Goal: Task Accomplishment & Management: Use online tool/utility

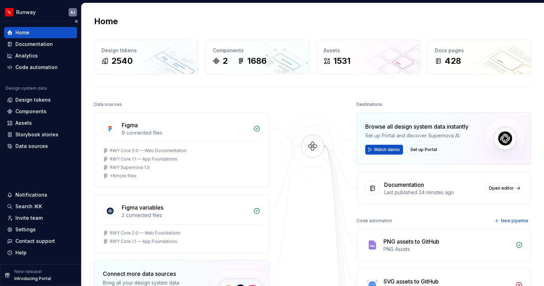
click at [29, 35] on div "Home" at bounding box center [40, 32] width 67 height 7
click at [418, 149] on span "Set up Portal" at bounding box center [424, 150] width 27 height 6
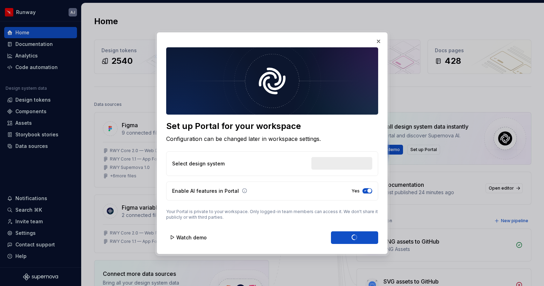
click at [333, 164] on div "Select design system" at bounding box center [341, 163] width 61 height 13
click at [367, 164] on button "Runway" at bounding box center [355, 163] width 34 height 13
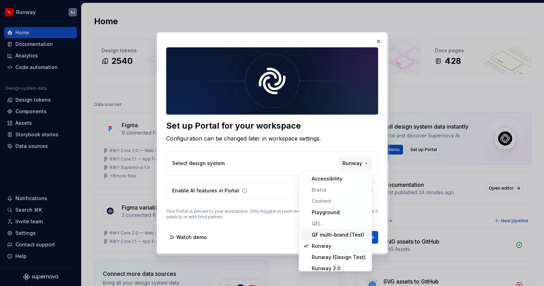
scroll to position [4, 0]
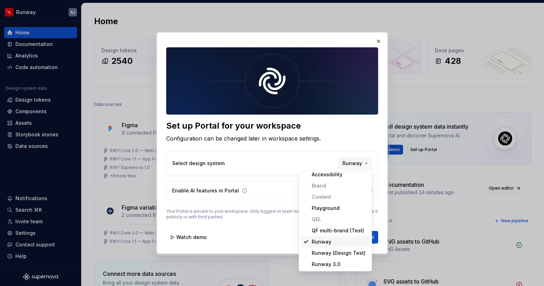
click at [333, 239] on div "Runway" at bounding box center [340, 241] width 56 height 7
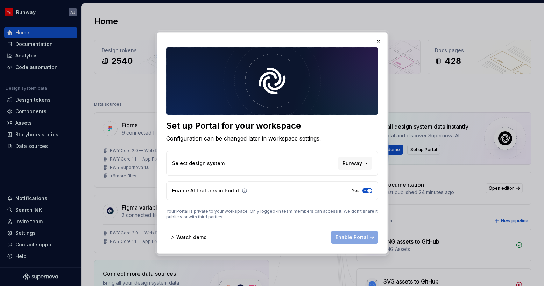
click at [315, 216] on p "Your Portal is private to your workspace. Only logged-in team members can acces…" at bounding box center [272, 213] width 212 height 11
click at [286, 212] on p "Your Portal is private to your workspace. Only logged-in team members can acces…" at bounding box center [272, 213] width 212 height 11
click at [365, 167] on button "Runway" at bounding box center [355, 163] width 34 height 13
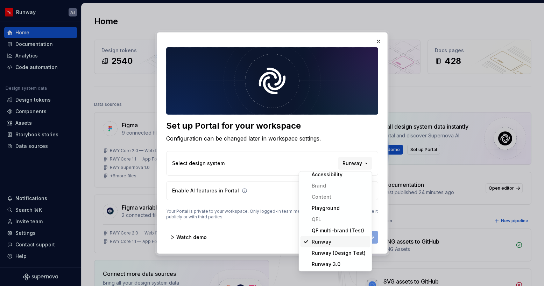
click at [326, 242] on div "Runway" at bounding box center [322, 241] width 20 height 7
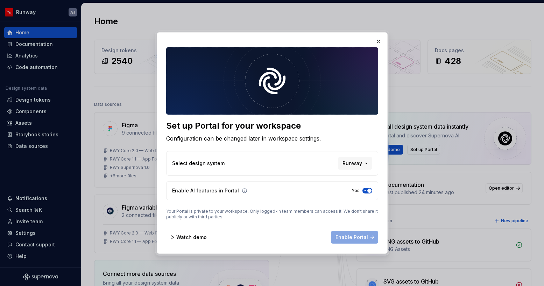
click at [364, 192] on button "Yes" at bounding box center [368, 191] width 10 height 6
click at [364, 192] on button "No" at bounding box center [368, 191] width 10 height 6
click at [220, 169] on div "Select design system Runway" at bounding box center [272, 163] width 212 height 24
click at [216, 166] on p "Select design system" at bounding box center [198, 163] width 52 height 7
click at [368, 161] on button "Runway" at bounding box center [355, 163] width 34 height 13
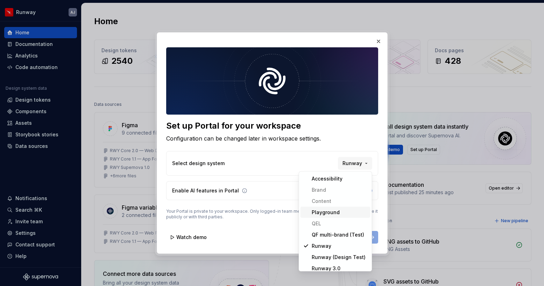
click at [336, 210] on div "Playground" at bounding box center [326, 212] width 28 height 7
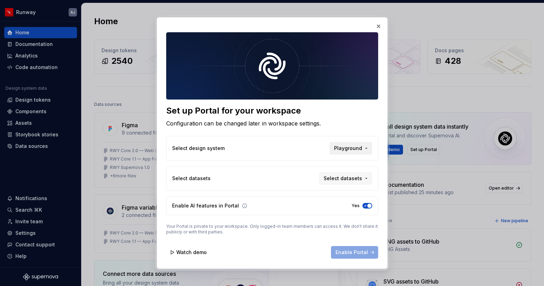
click at [359, 148] on span "Playground" at bounding box center [348, 148] width 28 height 7
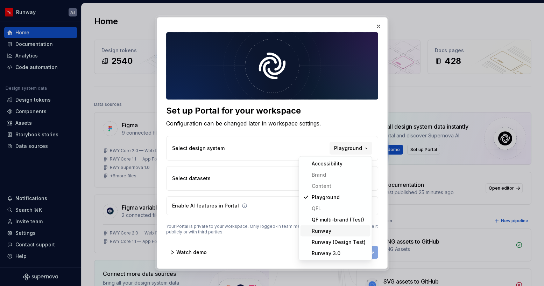
click at [339, 229] on div "Runway" at bounding box center [340, 230] width 56 height 7
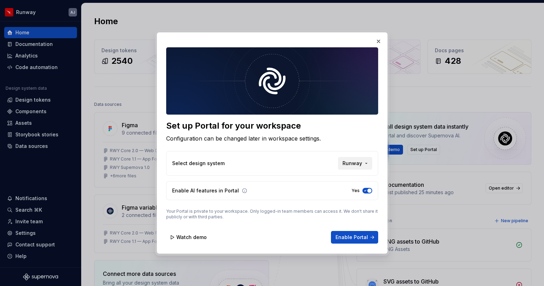
click at [359, 163] on span "Runway" at bounding box center [353, 163] width 20 height 7
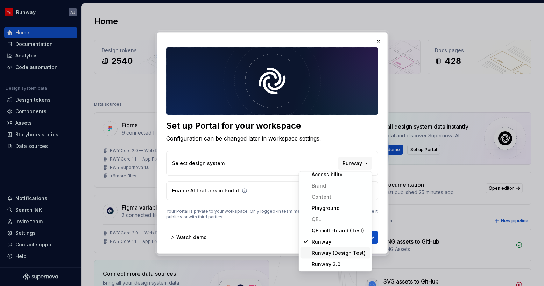
click at [336, 252] on div "Runway (Design Test)" at bounding box center [339, 252] width 54 height 7
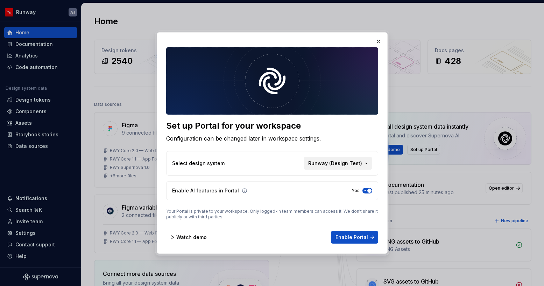
click at [348, 160] on span "Runway (Design Test)" at bounding box center [335, 163] width 54 height 7
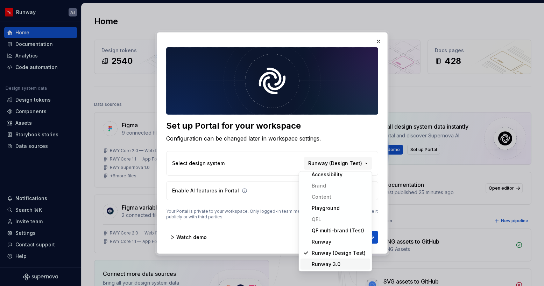
click at [332, 260] on div "Runway 3.0" at bounding box center [326, 263] width 29 height 7
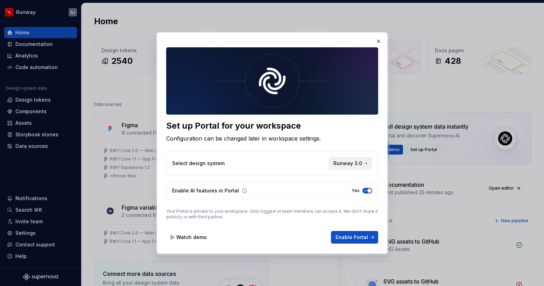
click at [351, 160] on span "Runway 3.0" at bounding box center [348, 163] width 29 height 7
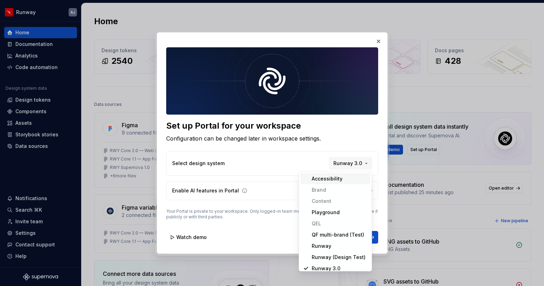
click at [332, 182] on div "Accessibility" at bounding box center [327, 178] width 31 height 7
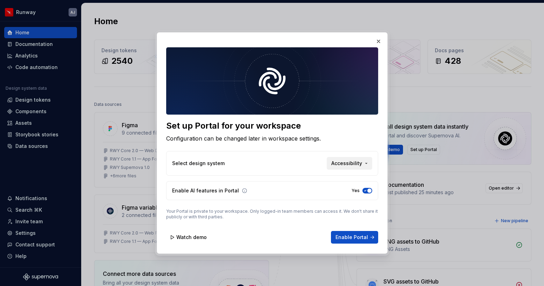
click at [346, 163] on span "Accessibility" at bounding box center [346, 163] width 31 height 7
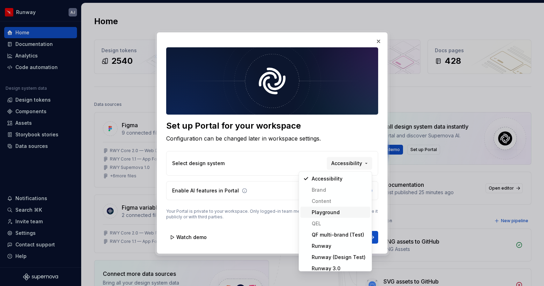
click at [334, 216] on span "Playground" at bounding box center [336, 211] width 70 height 11
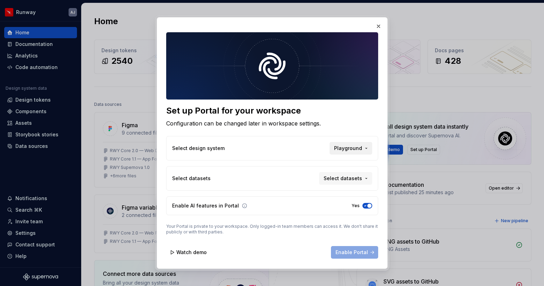
click at [363, 146] on button "Playground" at bounding box center [351, 148] width 43 height 13
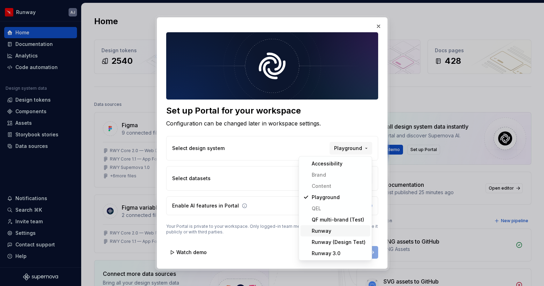
click at [335, 230] on div "Runway" at bounding box center [340, 230] width 56 height 7
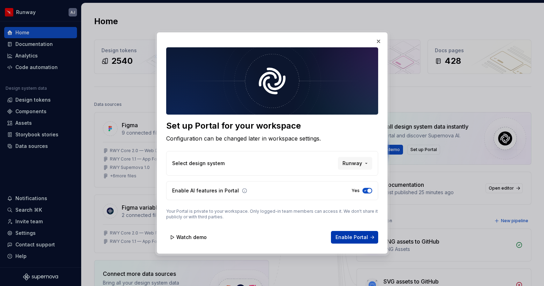
click at [352, 236] on span "Enable Portal" at bounding box center [352, 236] width 33 height 7
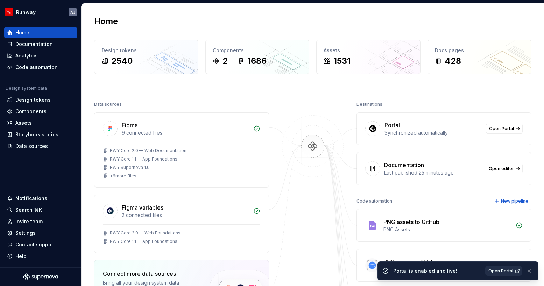
click at [501, 270] on span "Open Portal" at bounding box center [501, 271] width 25 height 6
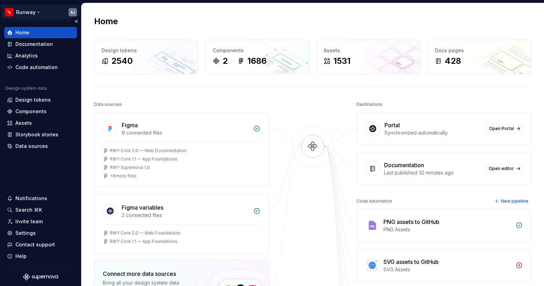
click at [37, 12] on html "Runway AJ Home Documentation Analytics Code automation Design system data Desig…" at bounding box center [272, 143] width 544 height 286
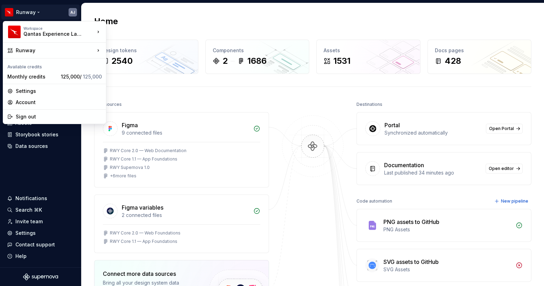
click at [278, 29] on html "Runway AJ Home Documentation Analytics Code automation Design system data Desig…" at bounding box center [272, 143] width 544 height 286
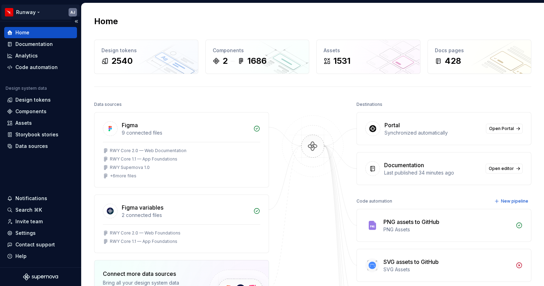
click at [37, 12] on html "Runway AJ Home Documentation Analytics Code automation Design system data Desig…" at bounding box center [272, 143] width 544 height 286
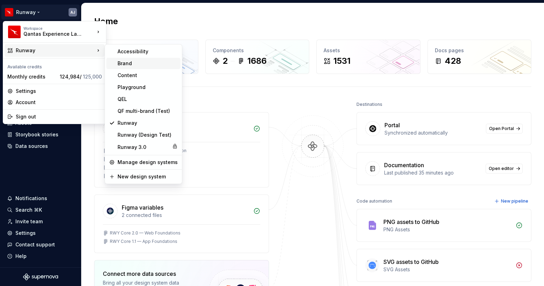
click at [128, 62] on div "Brand" at bounding box center [148, 63] width 60 height 7
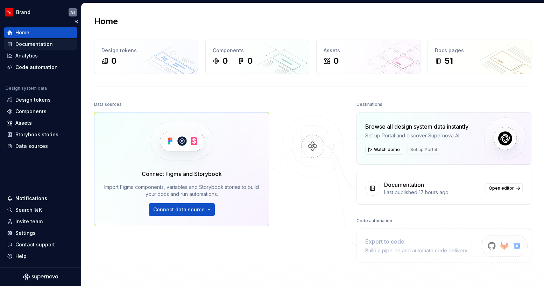
click at [31, 45] on div "Documentation" at bounding box center [33, 44] width 37 height 7
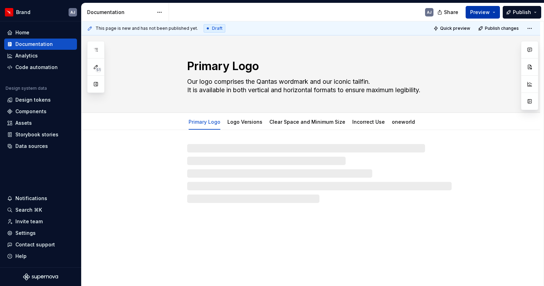
click at [490, 11] on span "Preview" at bounding box center [480, 12] width 20 height 7
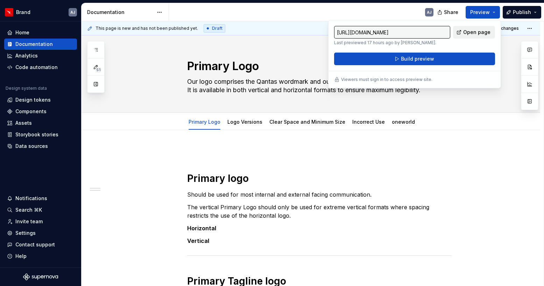
click at [472, 34] on span "Open page" at bounding box center [476, 32] width 27 height 7
type textarea "*"
click at [27, 31] on div "Home" at bounding box center [22, 32] width 14 height 7
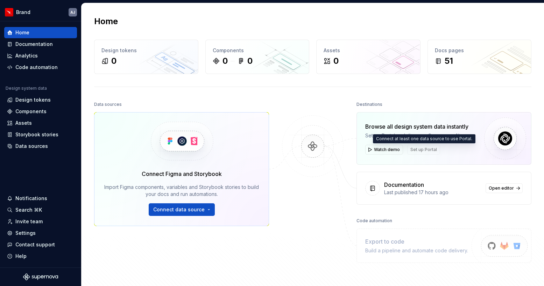
click at [423, 150] on span "Set up Portal" at bounding box center [423, 150] width 33 height 10
click at [425, 150] on span "Set up Portal" at bounding box center [423, 150] width 33 height 10
click at [422, 151] on span "Set up Portal" at bounding box center [423, 150] width 33 height 10
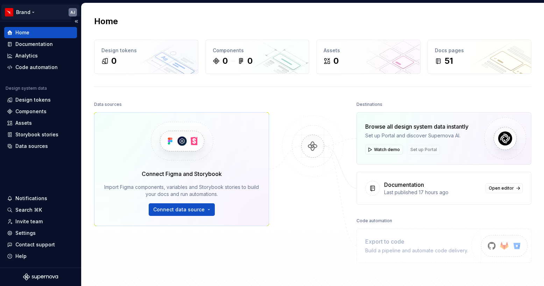
click at [40, 11] on html "Brand AJ Home Documentation Analytics Code automation Design system data Design…" at bounding box center [272, 143] width 544 height 286
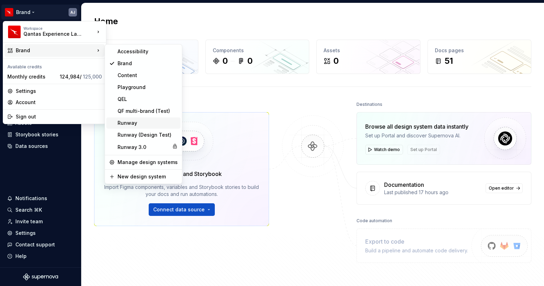
click at [134, 125] on div "Runway" at bounding box center [148, 122] width 60 height 7
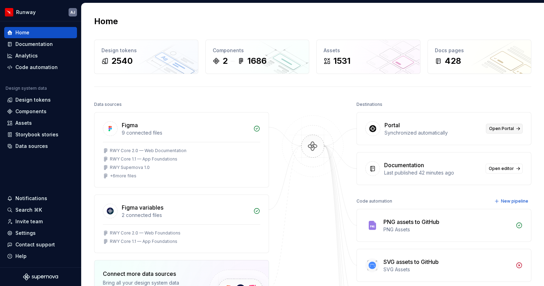
click at [506, 131] on span "Open Portal" at bounding box center [501, 129] width 25 height 6
click at [45, 45] on div "Documentation" at bounding box center [33, 44] width 37 height 7
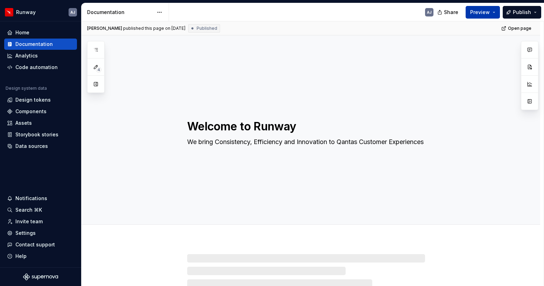
click at [487, 14] on span "Preview" at bounding box center [480, 12] width 20 height 7
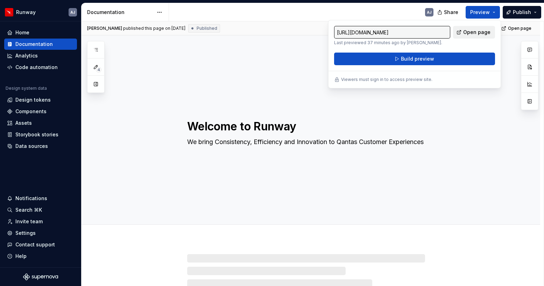
click at [473, 32] on span "Open page" at bounding box center [476, 32] width 27 height 7
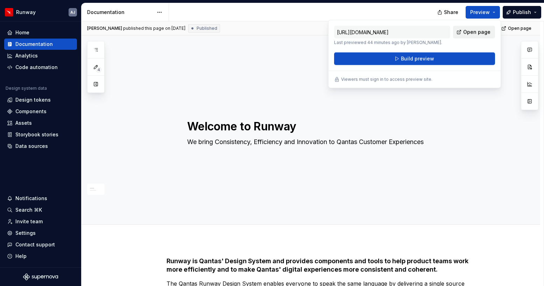
type textarea "*"
